Goal: Information Seeking & Learning: Learn about a topic

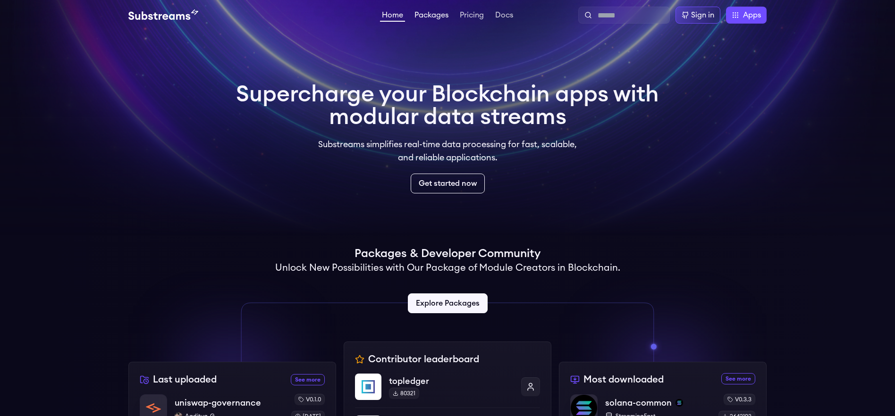
click at [430, 18] on link "Packages" at bounding box center [432, 15] width 38 height 9
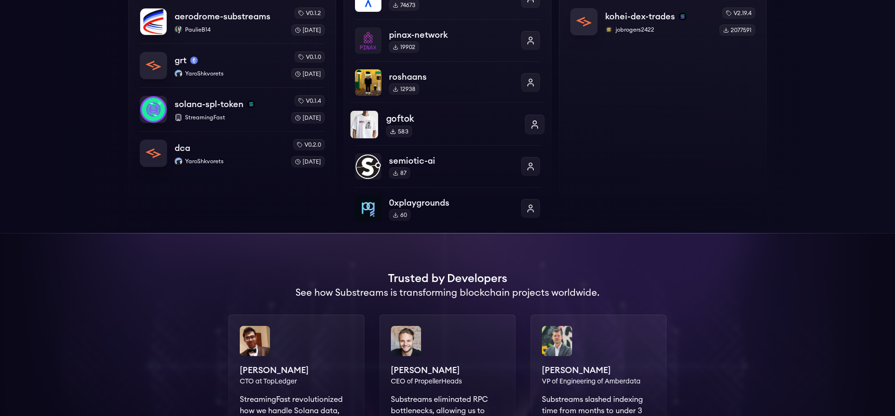
scroll to position [433, 0]
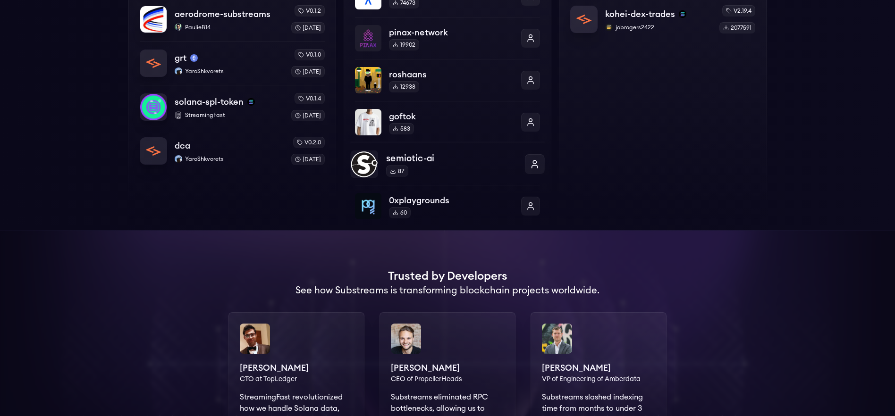
click at [374, 167] on img at bounding box center [364, 165] width 28 height 28
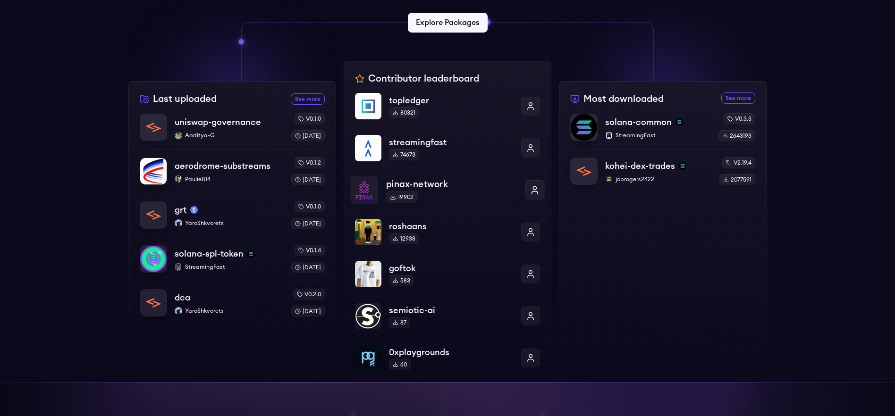
scroll to position [322, 0]
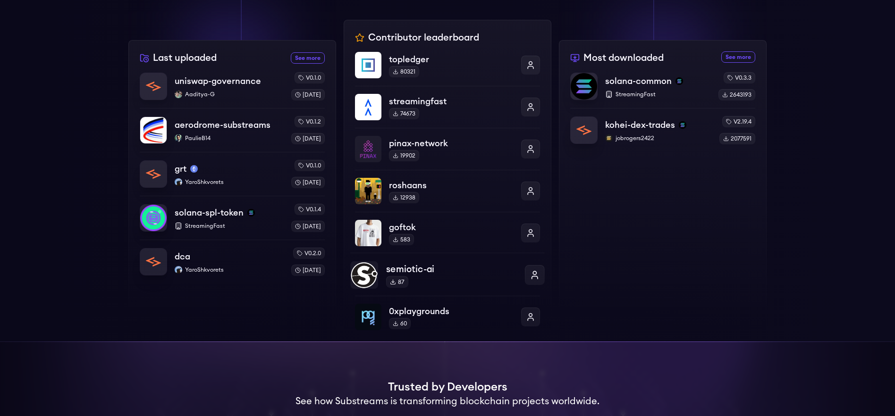
click at [428, 270] on p "semiotic-ai" at bounding box center [451, 269] width 131 height 14
click at [381, 147] on div "pinax-network 19902" at bounding box center [447, 149] width 194 height 28
click at [231, 124] on p "aerodrome-substreams" at bounding box center [222, 124] width 97 height 13
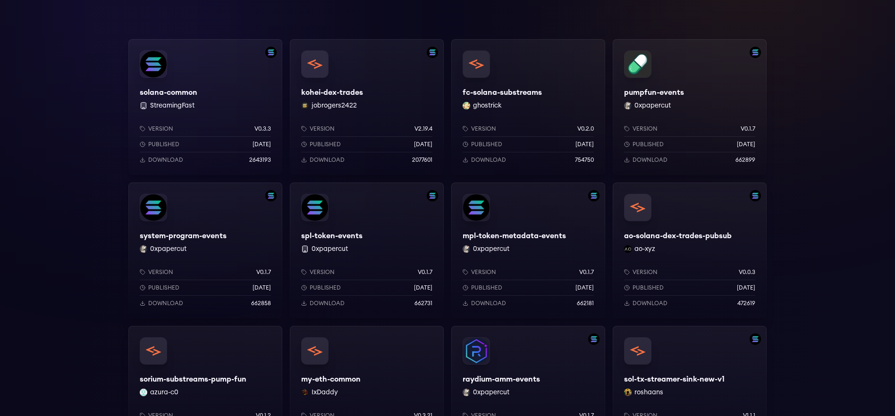
scroll to position [138, 0]
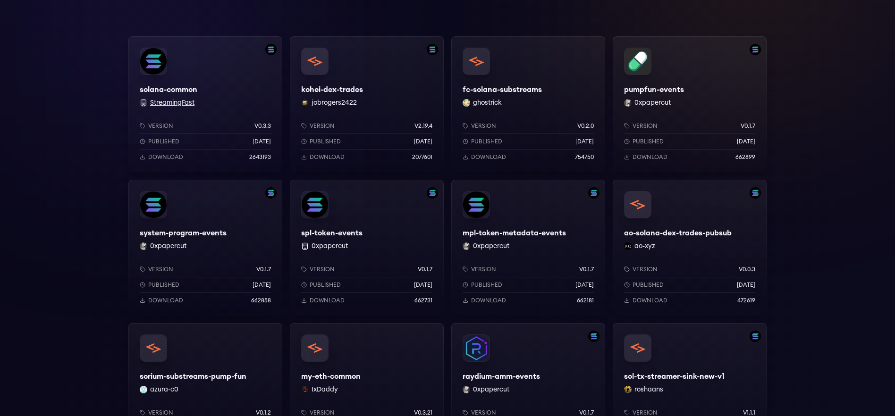
click at [168, 99] on button "StreamingFast" at bounding box center [172, 102] width 44 height 9
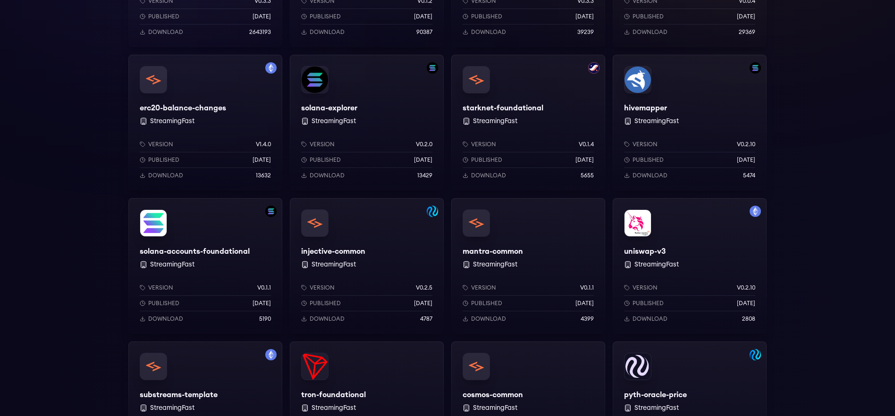
scroll to position [176, 0]
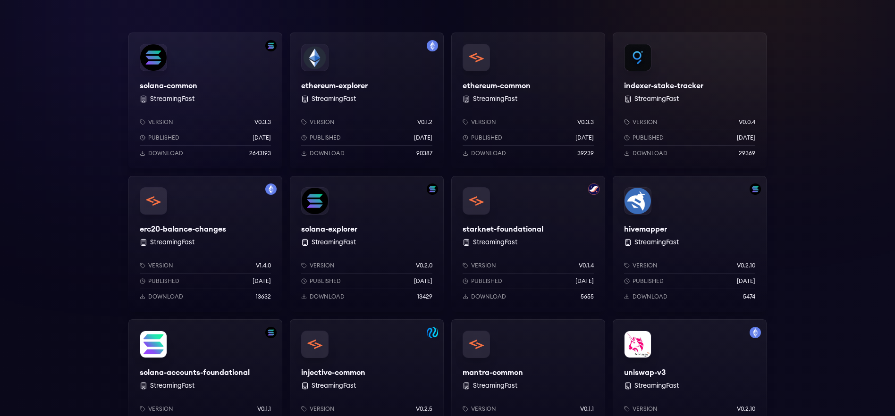
scroll to position [138, 0]
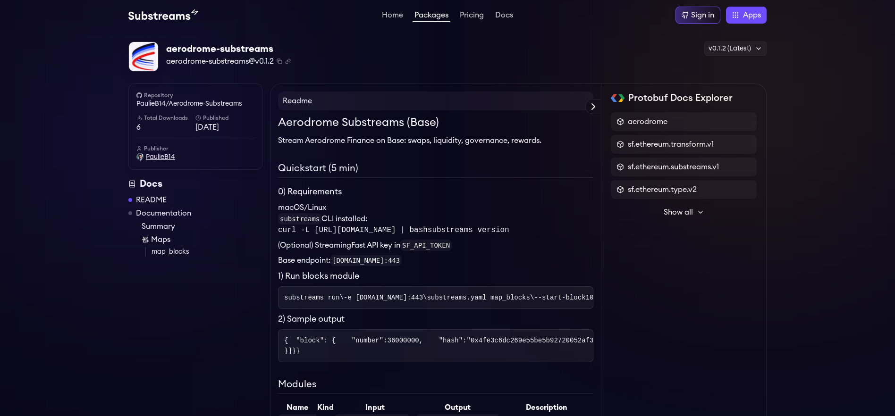
click at [146, 158] on span "PaulieB14" at bounding box center [160, 156] width 29 height 9
click at [674, 215] on span "Show all" at bounding box center [678, 212] width 29 height 11
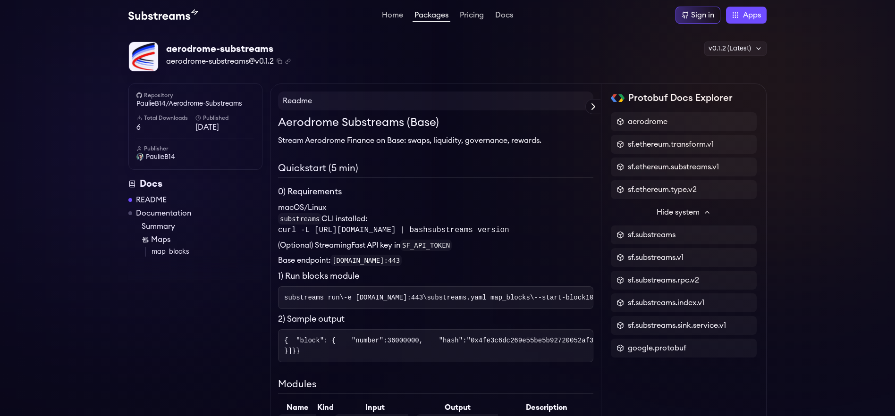
click at [674, 215] on span "Hide system" at bounding box center [678, 212] width 43 height 11
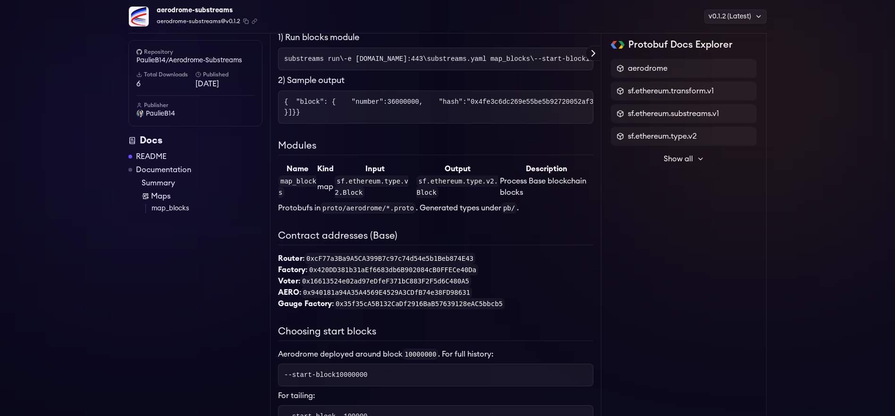
scroll to position [519, 0]
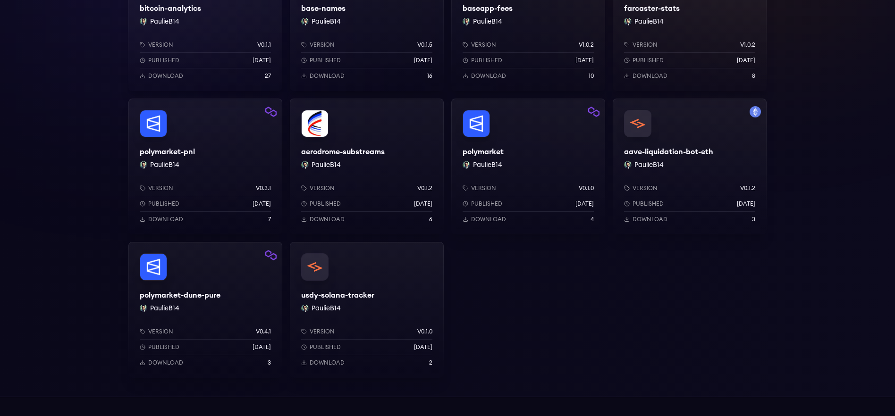
scroll to position [146, 0]
